Goal: Task Accomplishment & Management: Use online tool/utility

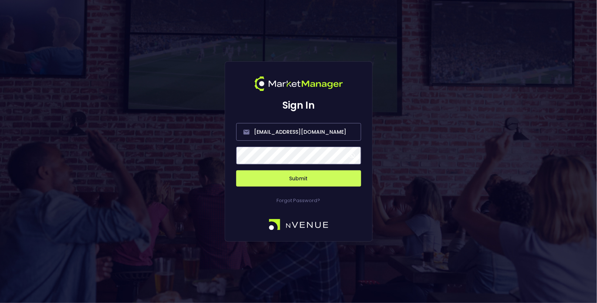
click at [297, 182] on button "Submit" at bounding box center [298, 178] width 125 height 16
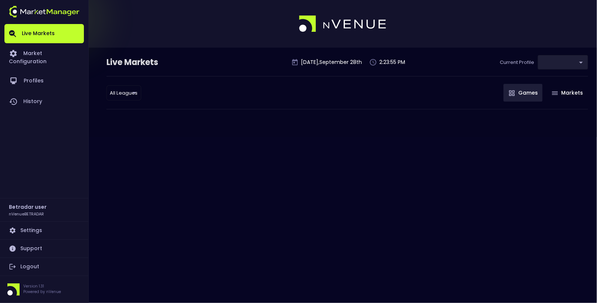
type input "2aa9daef-f03c-4b05-aaf3-b77c512ca207"
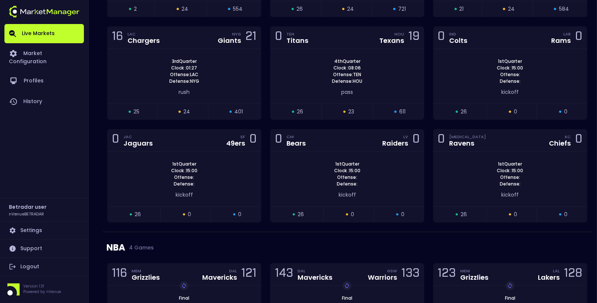
scroll to position [725, 0]
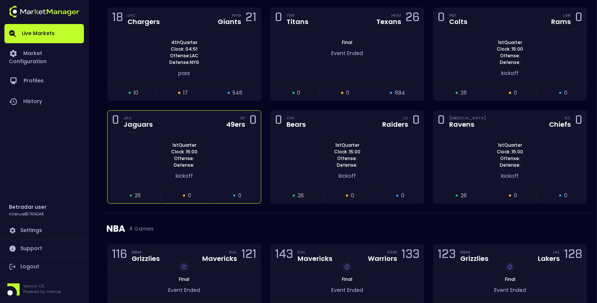
click at [185, 121] on div "0 JAC Jaguars SF 49ers 0" at bounding box center [184, 122] width 153 height 22
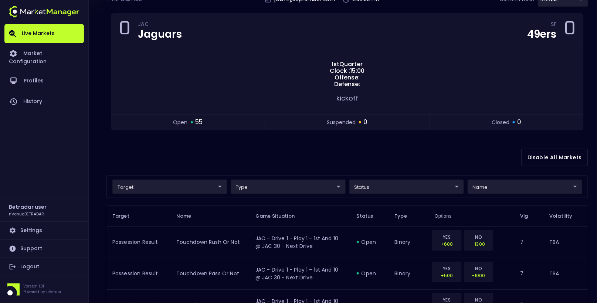
scroll to position [97, 0]
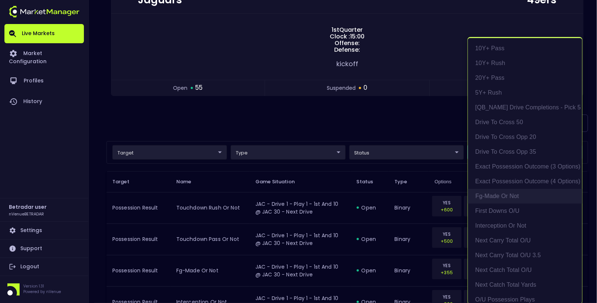
scroll to position [17, 0]
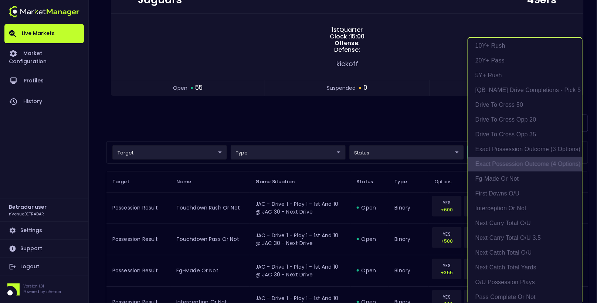
click at [519, 166] on li "exact possession outcome (4 options)" at bounding box center [525, 164] width 114 height 15
type input "Possession Result"
type input "group"
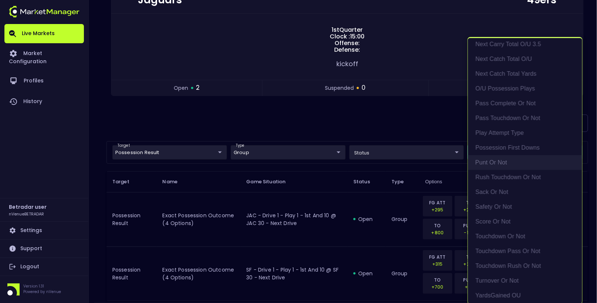
scroll to position [213, 0]
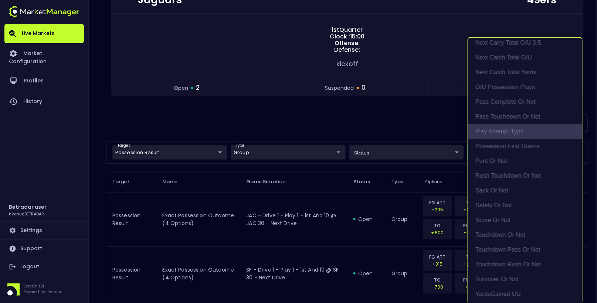
click at [499, 128] on li "Play Attempt Type" at bounding box center [525, 131] width 114 height 15
type input "exact possession outcome (4 options),Play Attempt Type"
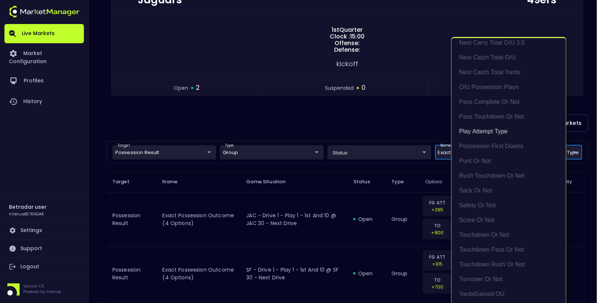
click at [172, 119] on div at bounding box center [298, 151] width 597 height 303
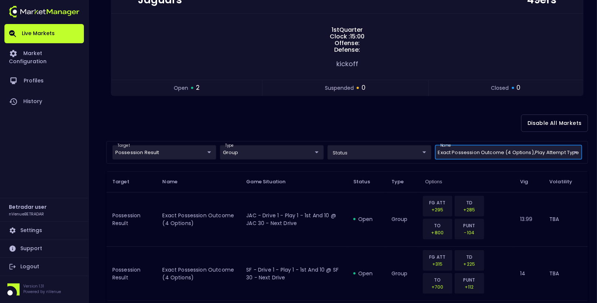
scroll to position [0, 0]
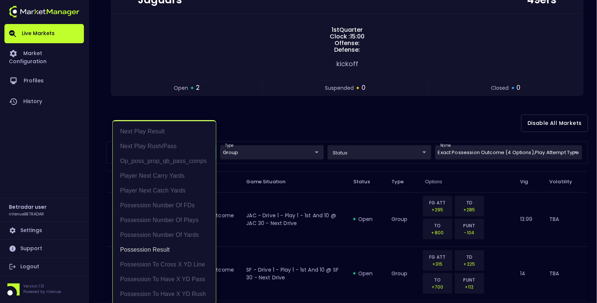
click at [154, 150] on body "Live Markets Market Configuration Profiles History Betradar user nVenueBETRADAR…" at bounding box center [298, 121] width 597 height 436
click at [157, 142] on li "Next Play Rush/Pass" at bounding box center [164, 145] width 103 height 15
type input "Possession Result,Next Play Rush/Pass"
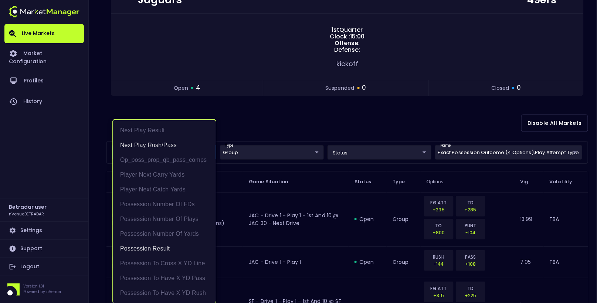
click at [307, 139] on div at bounding box center [298, 151] width 597 height 303
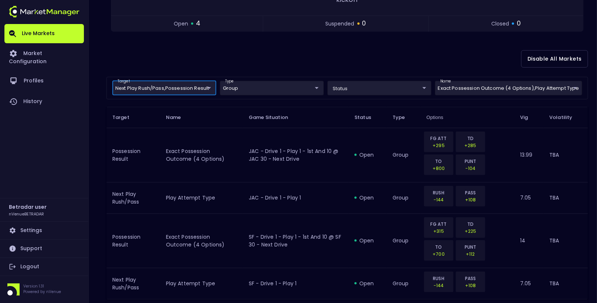
scroll to position [193, 0]
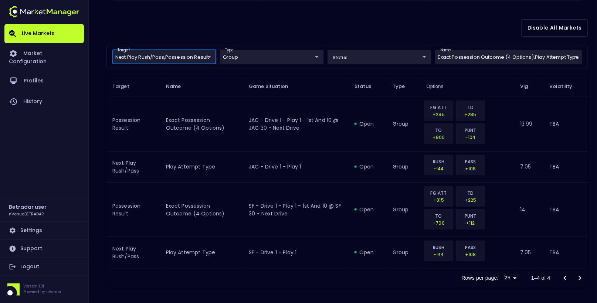
click at [328, 82] on th "Game Situation" at bounding box center [296, 86] width 106 height 21
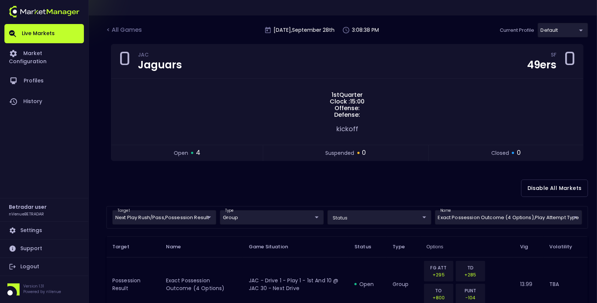
scroll to position [10, 0]
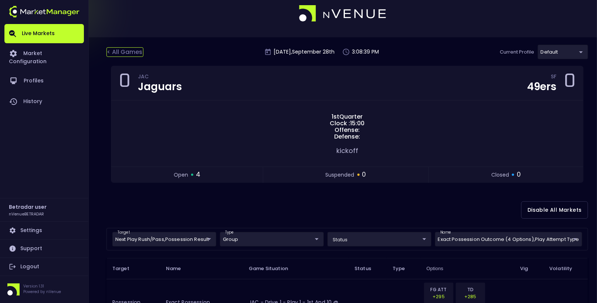
click at [130, 51] on div "< All Games" at bounding box center [124, 52] width 37 height 10
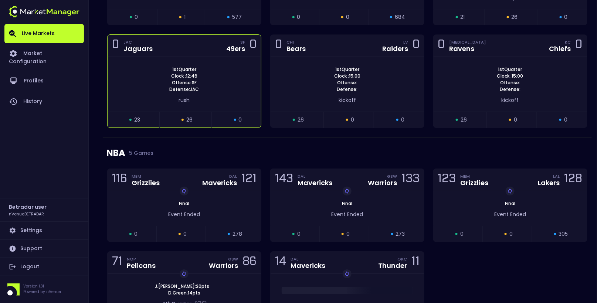
click at [155, 71] on div "1st Quarter Clock : 12:46 Offense: SF Defense: JAC" at bounding box center [184, 79] width 153 height 27
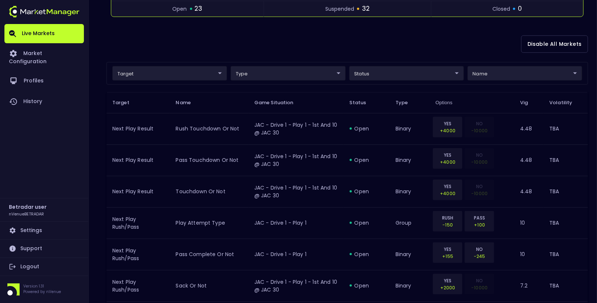
scroll to position [179, 0]
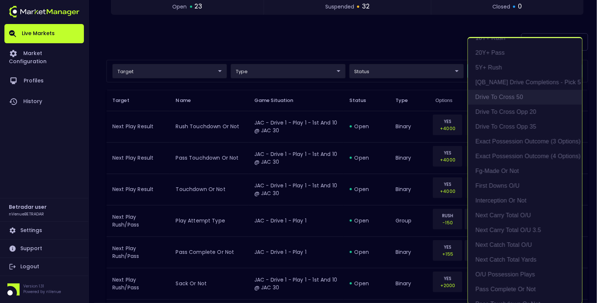
scroll to position [25, 0]
click at [515, 156] on li "exact possession outcome (4 options)" at bounding box center [525, 156] width 114 height 15
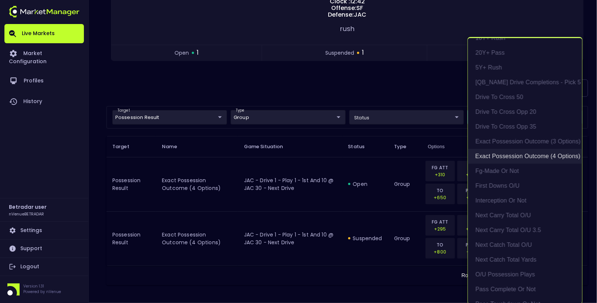
type input "Possession Result"
type input "group"
type input "exact possession outcome (4 options)"
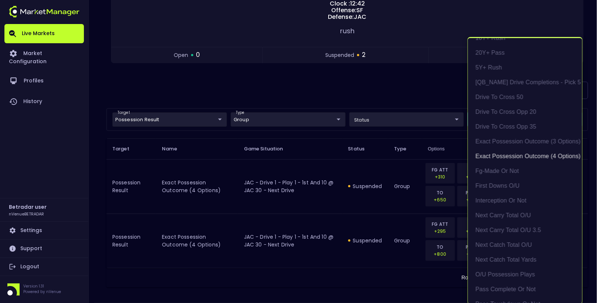
scroll to position [179, 0]
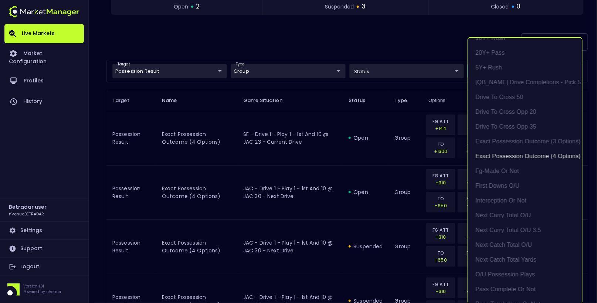
click at [370, 27] on div at bounding box center [298, 151] width 597 height 303
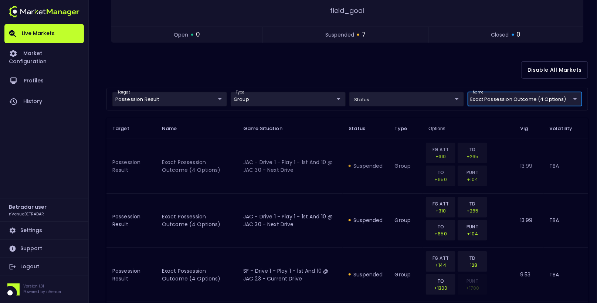
scroll to position [126, 0]
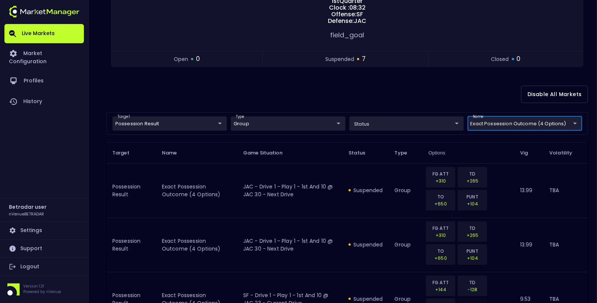
click at [291, 88] on div "Disable All Markets" at bounding box center [347, 95] width 482 height 36
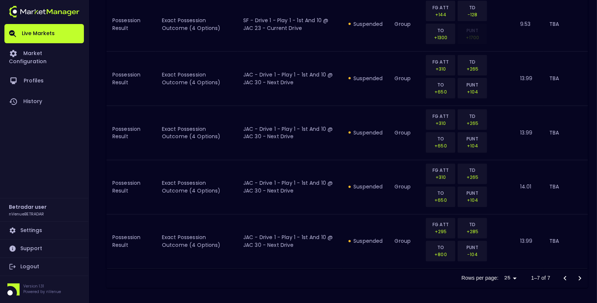
scroll to position [0, 0]
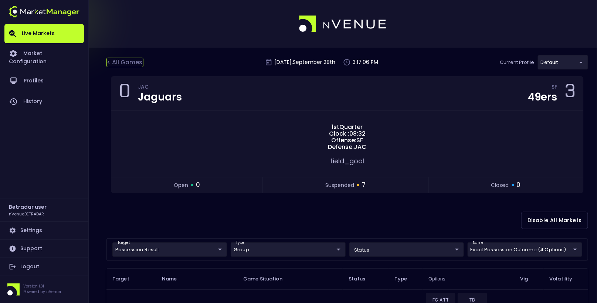
click at [121, 64] on div "< All Games" at bounding box center [124, 63] width 37 height 10
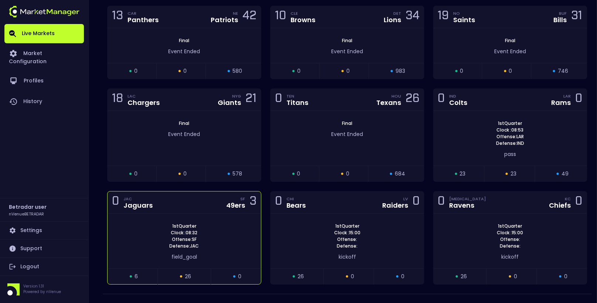
click at [212, 224] on div "1st Quarter Clock : 08:32 Offense: SF Defense: JAC" at bounding box center [184, 236] width 153 height 27
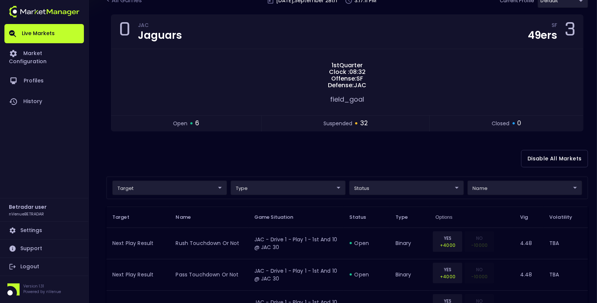
scroll to position [64, 0]
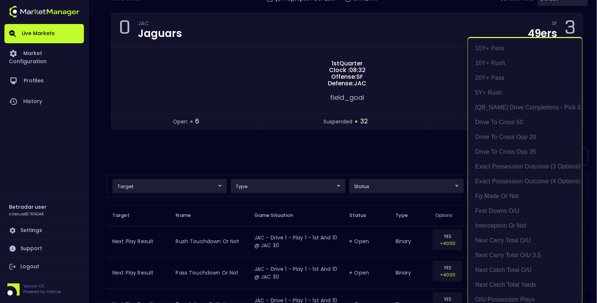
click at [529, 178] on li "exact possession outcome (4 options)" at bounding box center [525, 181] width 114 height 15
type input "Possession Result"
type input "group"
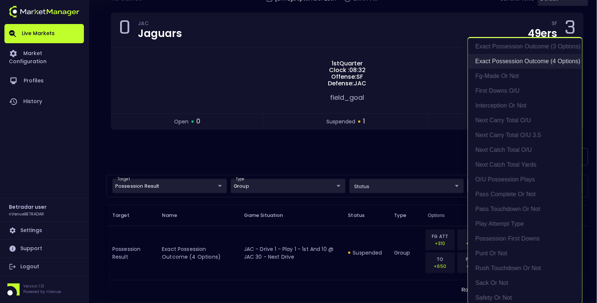
scroll to position [123, 0]
click at [516, 218] on li "Play Attempt Type" at bounding box center [525, 220] width 114 height 15
type input "exact possession outcome (4 options),Play Attempt Type"
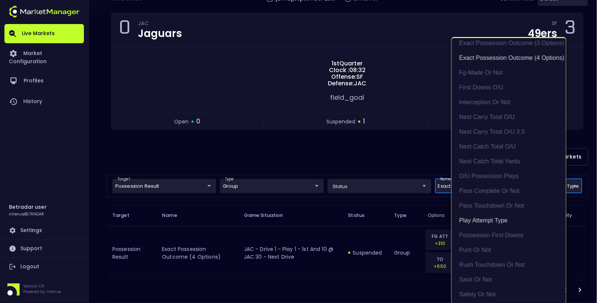
click at [311, 169] on div at bounding box center [298, 151] width 597 height 303
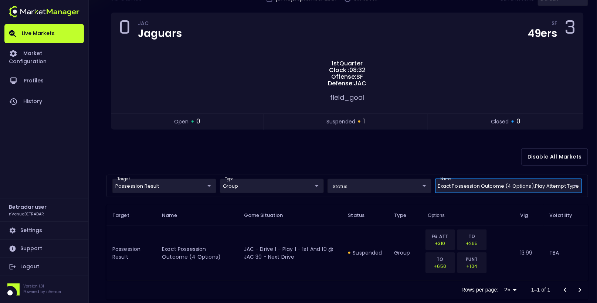
scroll to position [0, 0]
click at [146, 190] on body "Live Markets Market Configuration Profiles History Betradar user nVenueBETRADAR…" at bounding box center [298, 126] width 597 height 381
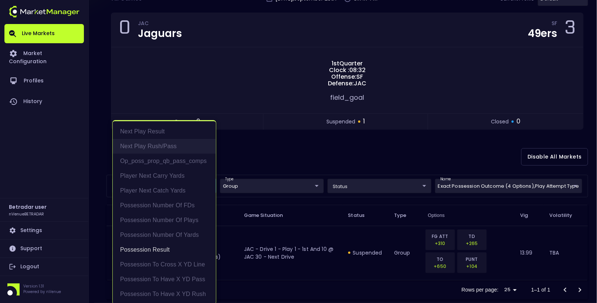
click at [162, 147] on li "Next Play Rush/Pass" at bounding box center [164, 146] width 103 height 15
type input "Possession Result,Next Play Rush/Pass"
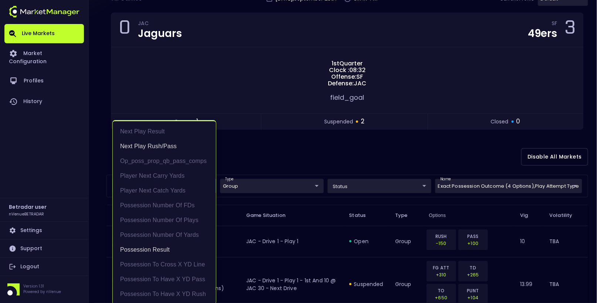
click at [305, 148] on div at bounding box center [298, 151] width 597 height 303
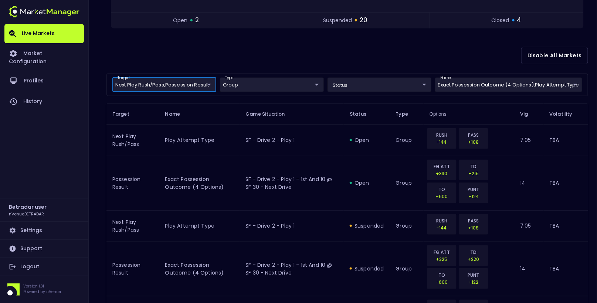
scroll to position [164, 0]
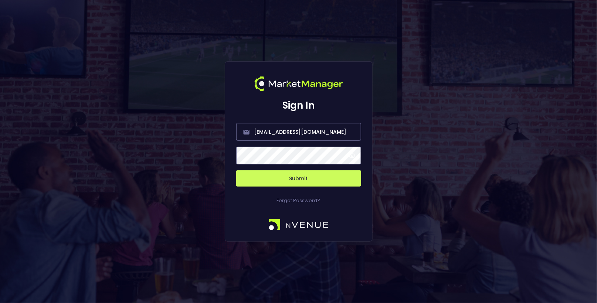
click at [293, 185] on button "Submit" at bounding box center [298, 178] width 125 height 16
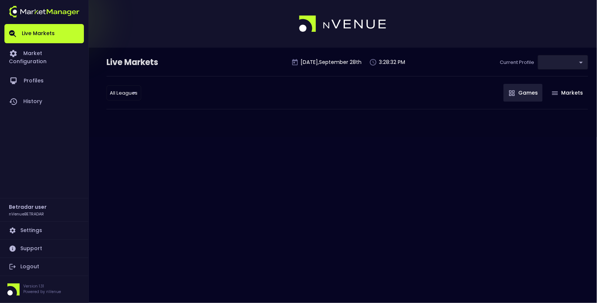
type input "2aa9daef-f03c-4b05-aaf3-b77c512ca207"
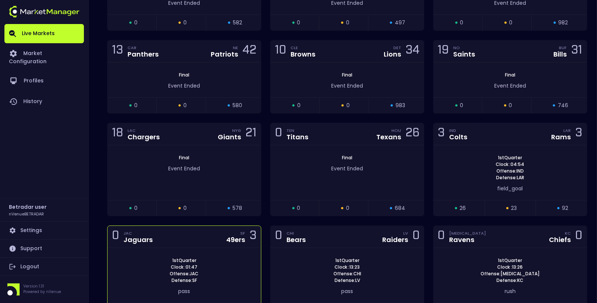
click at [217, 232] on div "0 JAC Jaguars SF 49ers 3" at bounding box center [184, 237] width 153 height 22
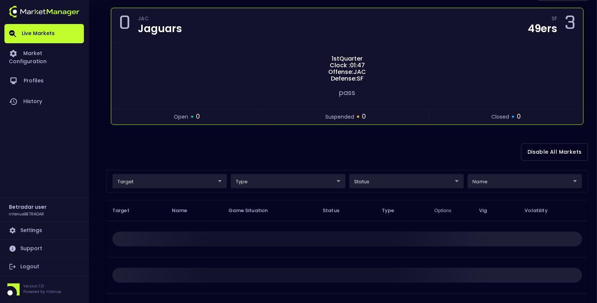
scroll to position [95, 0]
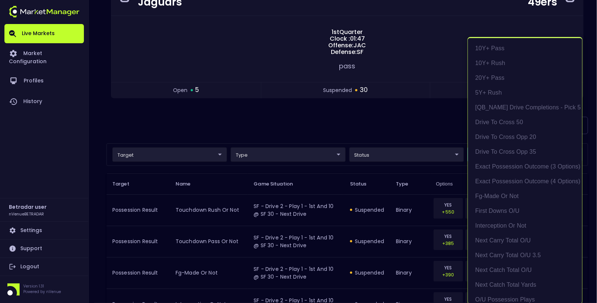
click at [524, 183] on li "exact possession outcome (4 options)" at bounding box center [525, 181] width 114 height 15
type input "Possession Result"
type input "group"
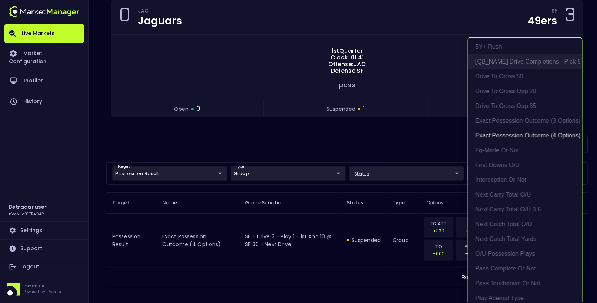
scroll to position [70, 0]
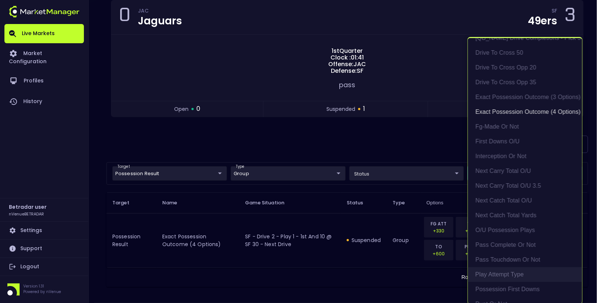
click at [511, 275] on li "Play Attempt Type" at bounding box center [525, 274] width 114 height 15
type input "exact possession outcome (4 options),Play Attempt Type"
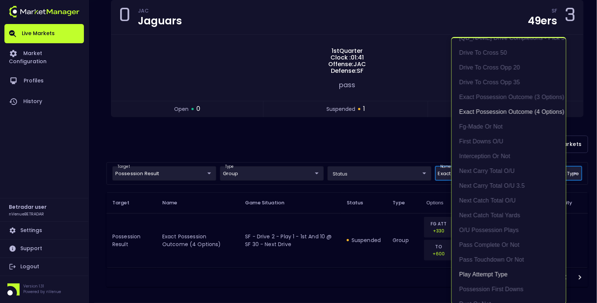
click at [141, 147] on div at bounding box center [298, 151] width 597 height 303
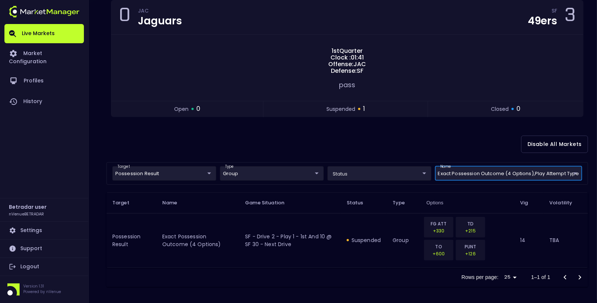
scroll to position [0, 0]
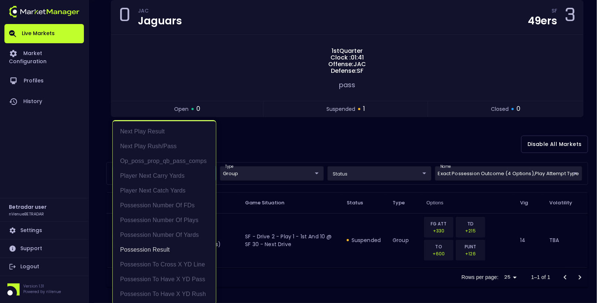
click at [141, 171] on body "Live Markets Market Configuration Profiles History Betradar user nVenueBETRADAR…" at bounding box center [298, 114] width 597 height 381
click at [164, 147] on li "Next Play Rush/Pass" at bounding box center [164, 146] width 103 height 15
type input "Possession Result,Next Play Rush/Pass"
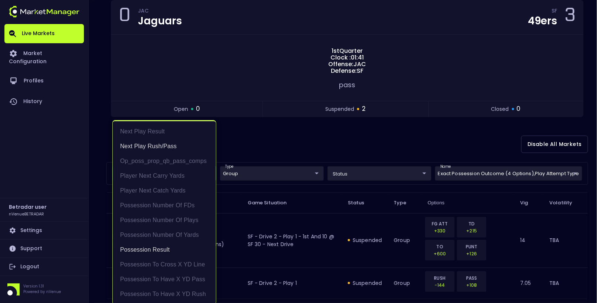
click at [268, 136] on div at bounding box center [298, 151] width 597 height 303
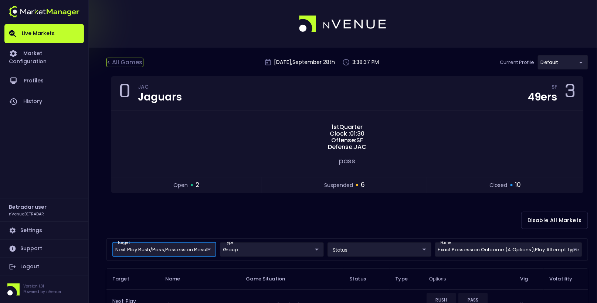
click at [126, 59] on div "< All Games" at bounding box center [124, 63] width 37 height 10
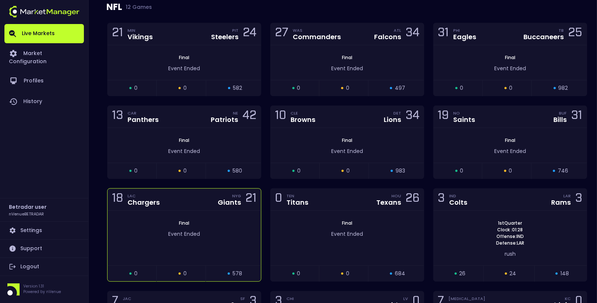
click at [190, 205] on div "18 LAC Chargers NYG Giants 21" at bounding box center [184, 200] width 153 height 22
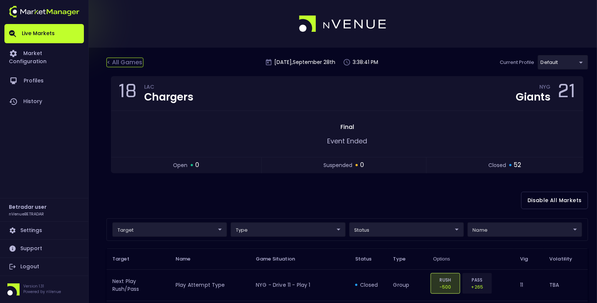
click at [121, 65] on div "< All Games" at bounding box center [124, 63] width 37 height 10
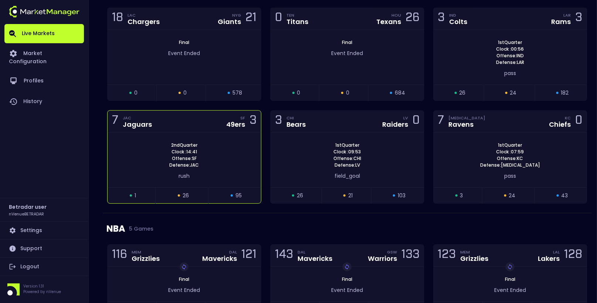
scroll to position [786, 0]
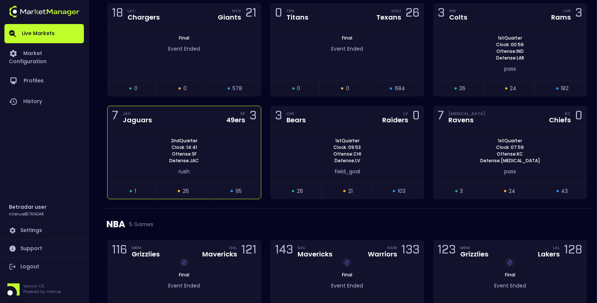
click at [233, 138] on div "2nd Quarter Clock : 14:41 Offense: SF Defense: JAC" at bounding box center [184, 151] width 153 height 27
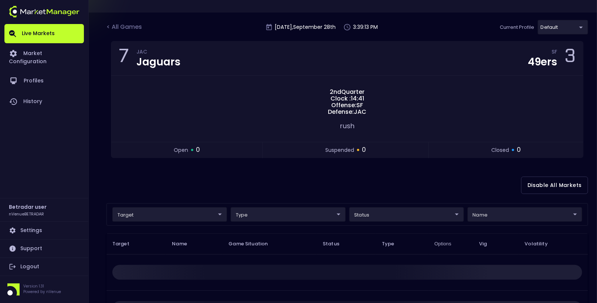
scroll to position [0, 0]
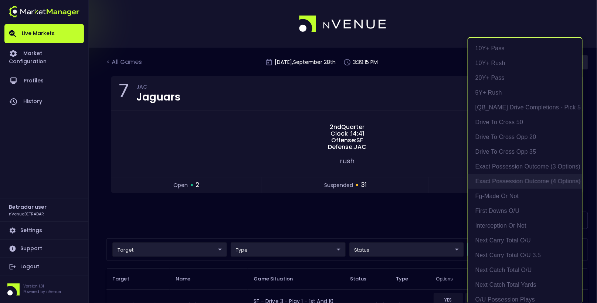
click at [518, 183] on li "exact possession outcome (4 options)" at bounding box center [525, 181] width 114 height 15
type input "Possession Result"
type input "group"
type input "exact possession outcome (4 options)"
click at [368, 227] on div at bounding box center [298, 151] width 597 height 303
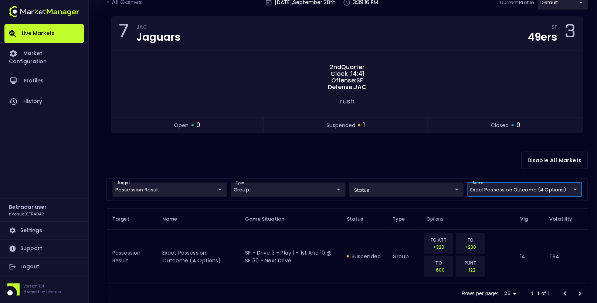
scroll to position [76, 0]
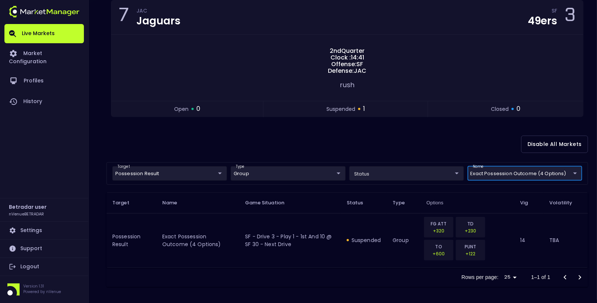
click at [166, 172] on body "Live Markets Market Configuration Profiles History Betradar user nVenueBETRADAR…" at bounding box center [298, 114] width 597 height 381
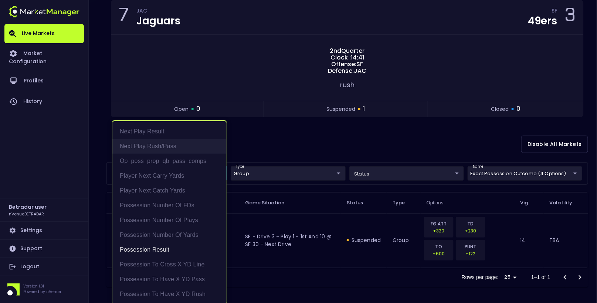
click at [159, 146] on li "Next Play Rush/Pass" at bounding box center [169, 146] width 114 height 15
type input "Possession Result,Next Play Rush/Pass"
click at [347, 143] on div at bounding box center [298, 151] width 597 height 303
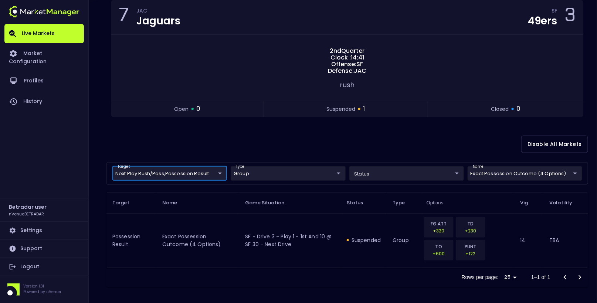
scroll to position [0, 0]
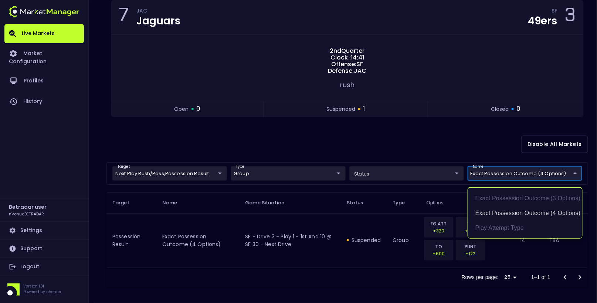
click at [548, 171] on body "Live Markets Market Configuration Profiles History Betradar user nVenueBETRADAR…" at bounding box center [298, 114] width 597 height 381
click at [517, 226] on li "Play Attempt Type" at bounding box center [525, 228] width 114 height 15
type input "exact possession outcome (4 options),Play Attempt Type"
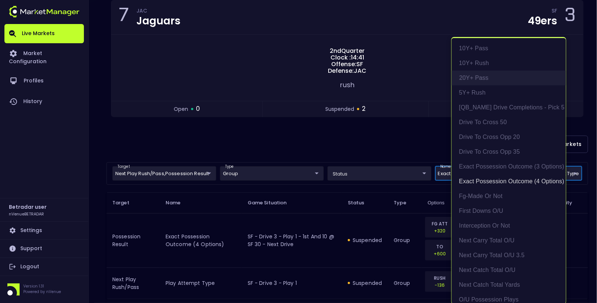
scroll to position [1, 0]
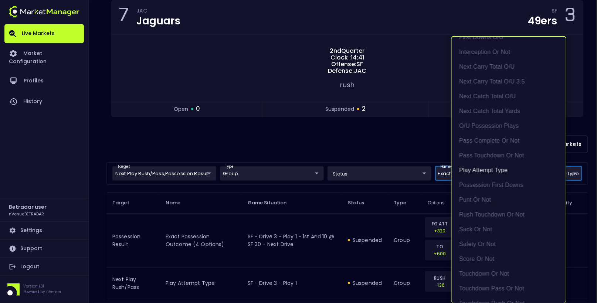
click at [380, 148] on div at bounding box center [298, 151] width 597 height 303
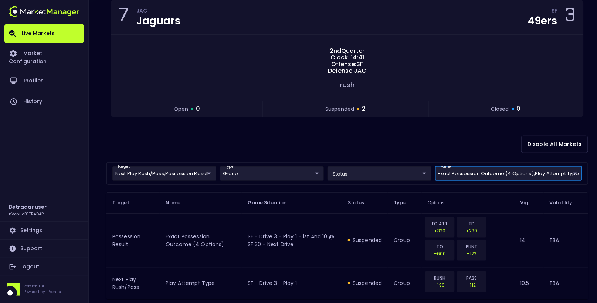
scroll to position [107, 0]
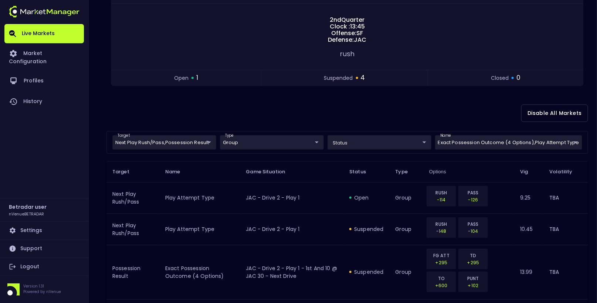
click at [161, 109] on div "Disable All Markets" at bounding box center [347, 113] width 482 height 36
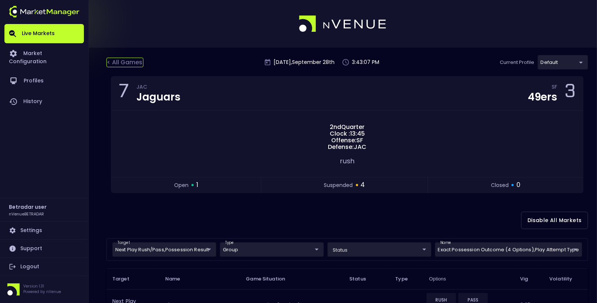
click at [128, 67] on div "< All Games" at bounding box center [124, 63] width 37 height 10
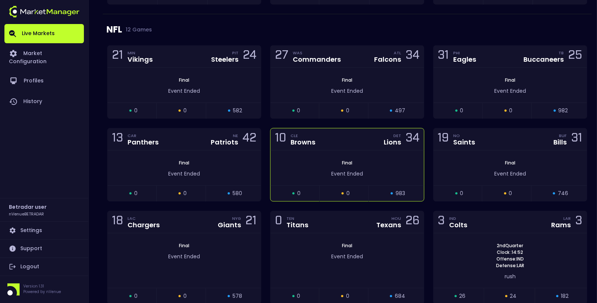
scroll to position [582, 0]
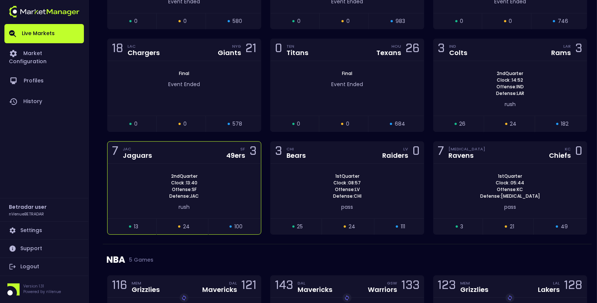
click at [248, 164] on div "2nd Quarter Clock : 13:40 Offense: SF Defense: [PERSON_NAME]" at bounding box center [184, 191] width 153 height 55
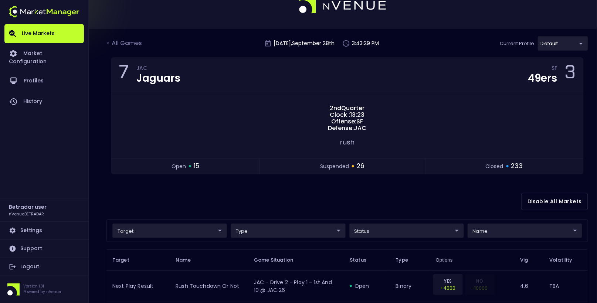
scroll to position [0, 0]
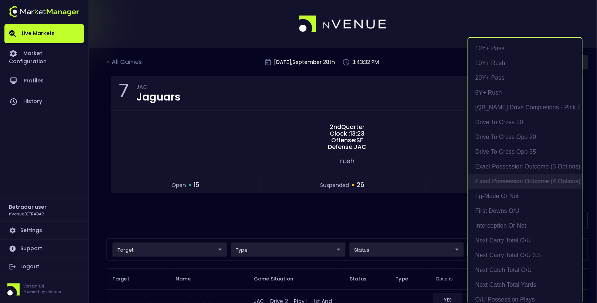
click at [514, 180] on li "exact possession outcome (4 options)" at bounding box center [525, 181] width 114 height 15
type input "Possession Result"
type input "group"
type input "exact possession outcome (4 options)"
click at [378, 214] on div at bounding box center [298, 151] width 597 height 303
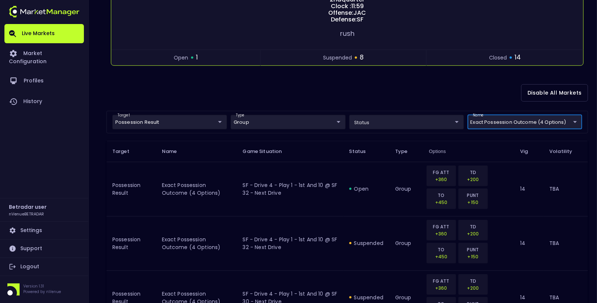
scroll to position [131, 0]
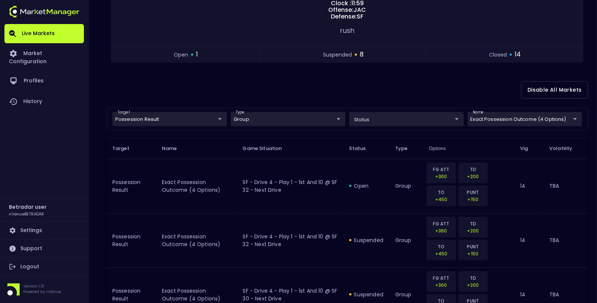
click at [336, 97] on div "Disable All Markets" at bounding box center [347, 90] width 482 height 36
click at [355, 87] on div "Disable All Markets" at bounding box center [347, 90] width 482 height 36
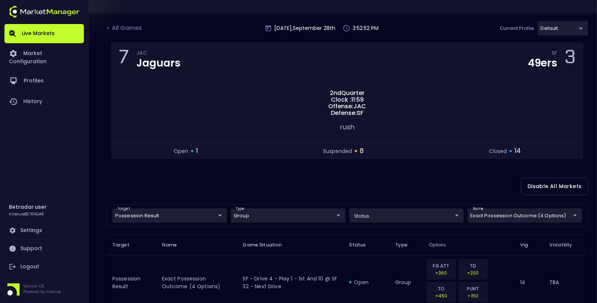
scroll to position [0, 0]
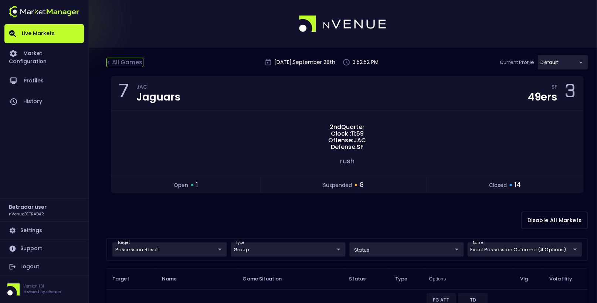
click at [131, 59] on div "< All Games" at bounding box center [124, 63] width 37 height 10
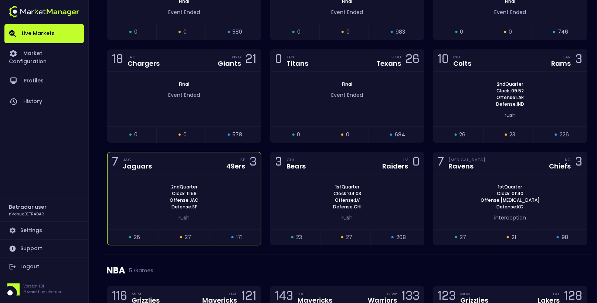
click at [210, 167] on div "7 JAC Jaguars SF 49ers 3" at bounding box center [184, 163] width 153 height 22
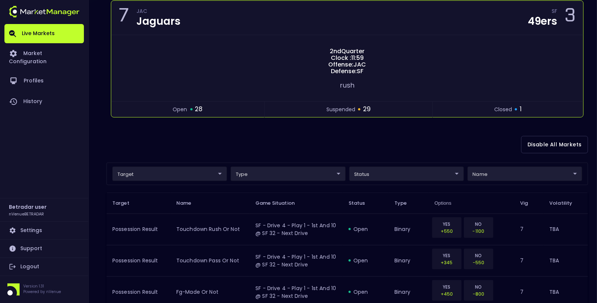
scroll to position [77, 0]
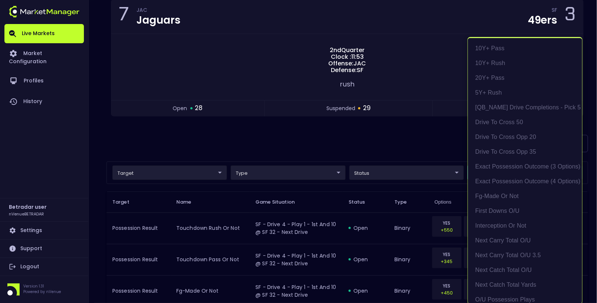
click at [521, 181] on li "exact possession outcome (4 options)" at bounding box center [525, 181] width 114 height 15
type input "Possession Result"
type input "group"
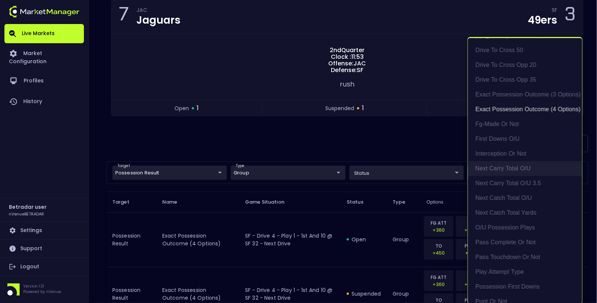
scroll to position [75, 0]
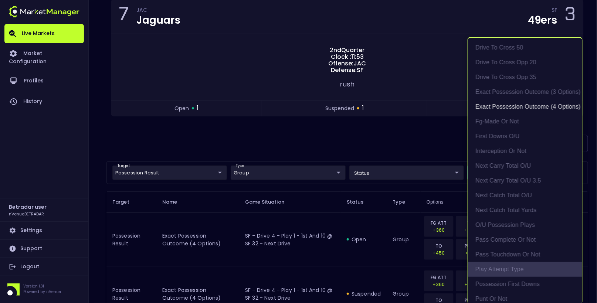
click at [511, 272] on li "Play Attempt Type" at bounding box center [525, 269] width 114 height 15
type input "exact possession outcome (4 options),Play Attempt Type"
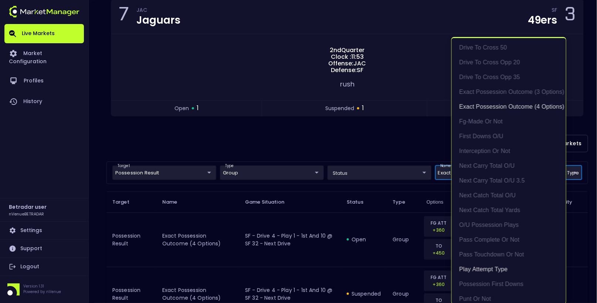
scroll to position [1, 0]
click at [186, 151] on div at bounding box center [298, 151] width 597 height 303
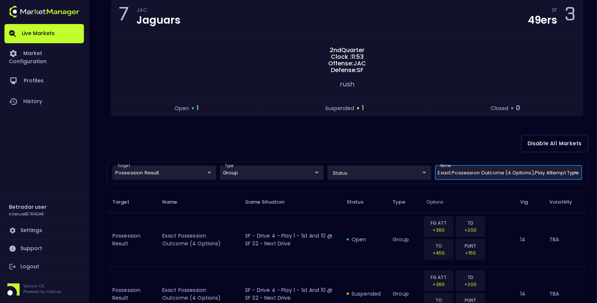
scroll to position [0, 0]
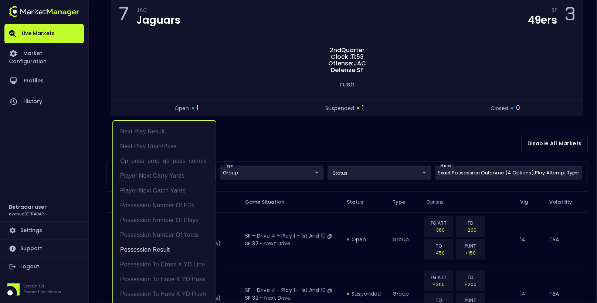
click at [169, 166] on body "Live Markets Market Configuration Profiles History Betradar user nVenueBETRADAR…" at bounding box center [298, 141] width 597 height 436
click at [163, 150] on li "Next Play Rush/Pass" at bounding box center [164, 146] width 103 height 15
type input "Possession Result,Next Play Rush/Pass"
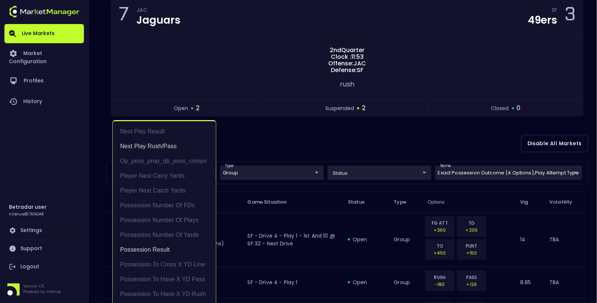
click at [268, 130] on div at bounding box center [298, 151] width 597 height 303
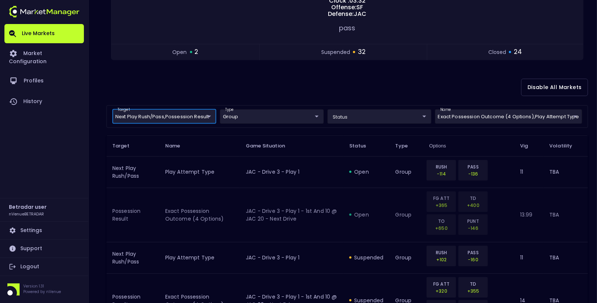
scroll to position [95, 0]
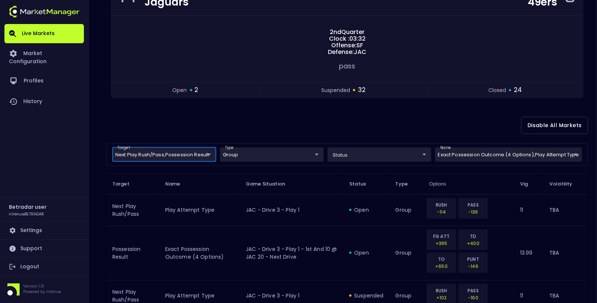
click at [153, 131] on div "Disable All Markets" at bounding box center [347, 126] width 482 height 36
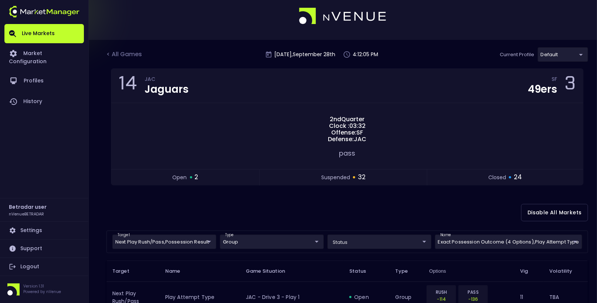
scroll to position [0, 0]
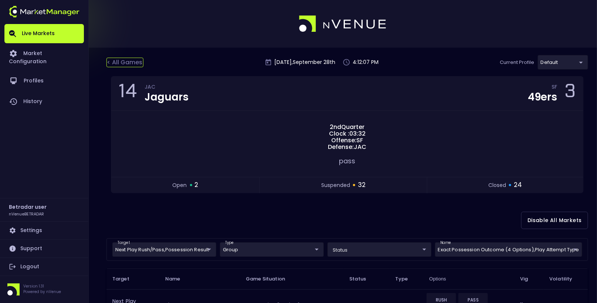
click at [122, 62] on div "< All Games" at bounding box center [124, 63] width 37 height 10
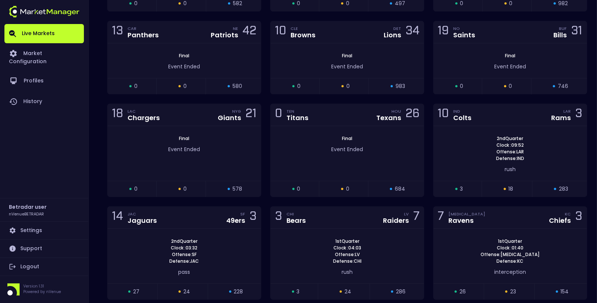
scroll to position [814, 0]
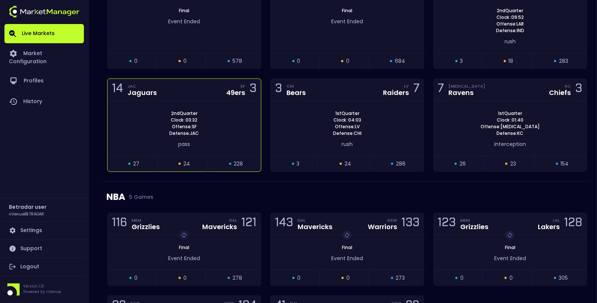
click at [220, 96] on div "14 JAC Jaguars SF 49ers 3" at bounding box center [184, 90] width 153 height 22
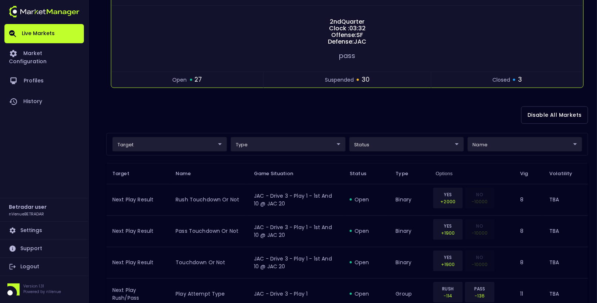
scroll to position [110, 0]
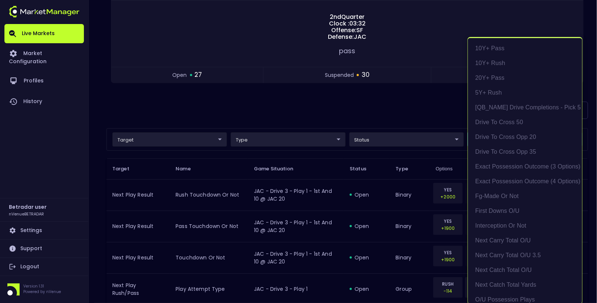
click at [401, 111] on div at bounding box center [298, 151] width 597 height 303
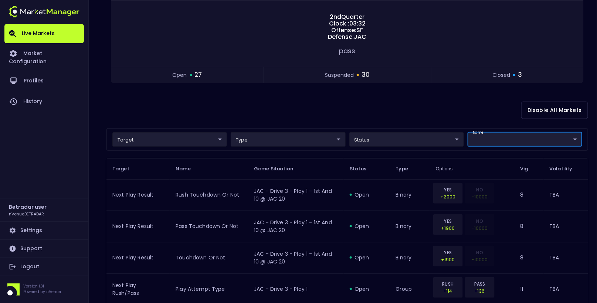
scroll to position [0, 0]
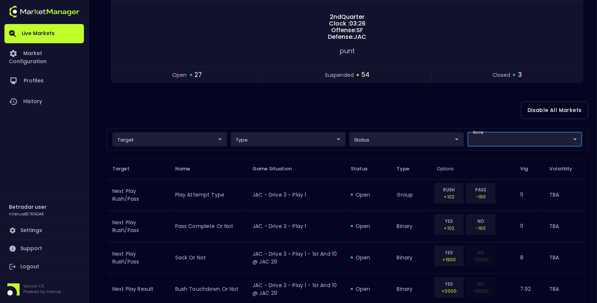
click at [370, 101] on div "Disable All Markets" at bounding box center [347, 110] width 482 height 36
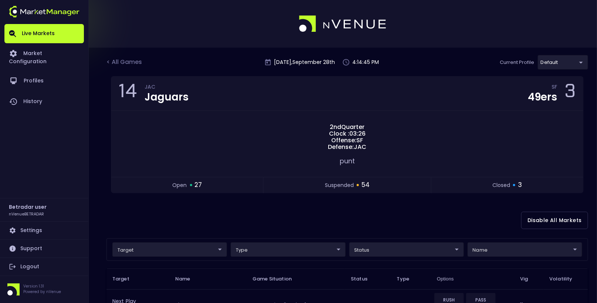
scroll to position [34, 0]
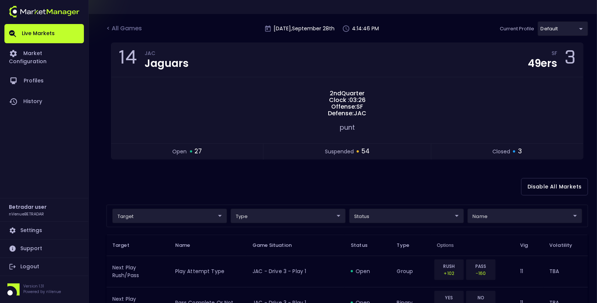
click at [504, 206] on div "target ​ ​ type ​ ​ status ​ ​ name ​ ​" at bounding box center [347, 216] width 482 height 23
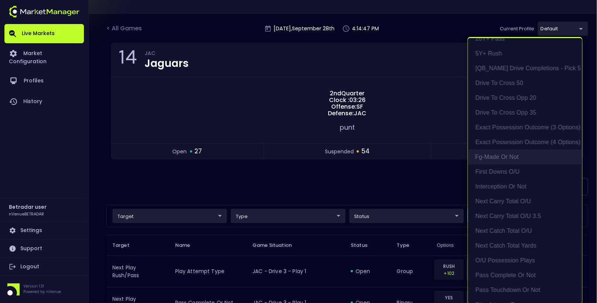
scroll to position [40, 0]
click at [523, 139] on li "exact possession outcome (4 options)" at bounding box center [525, 141] width 114 height 15
type input "Possession Result"
type input "group"
type input "exact possession outcome (4 options)"
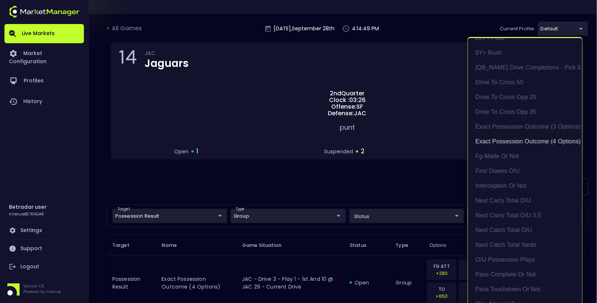
click at [375, 183] on div at bounding box center [298, 151] width 597 height 303
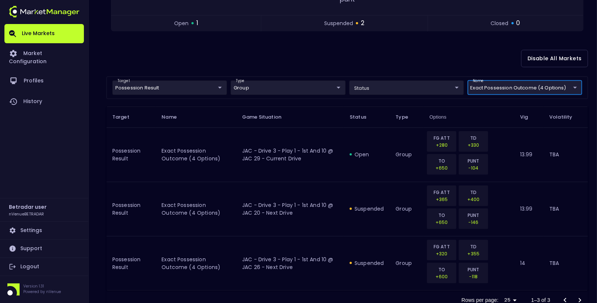
scroll to position [162, 0]
